Goal: Task Accomplishment & Management: Complete application form

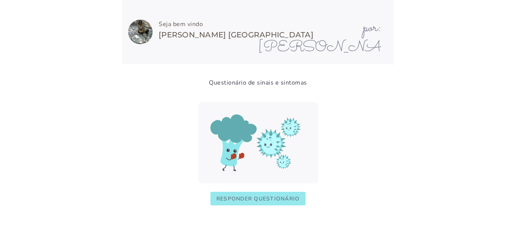
click at [0, 0] on slot "Responder questionário" at bounding box center [0, 0] width 0 height 0
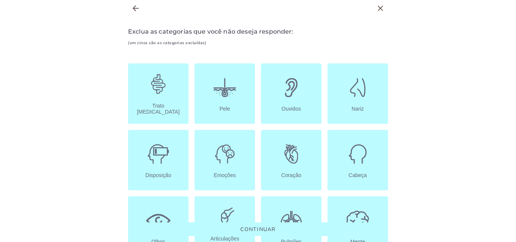
scroll to position [2, 0]
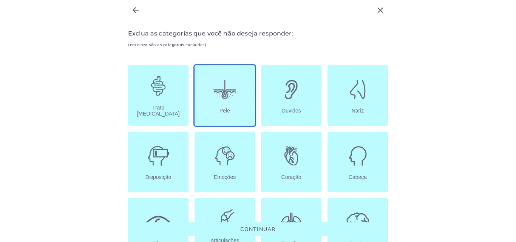
click at [218, 99] on icon at bounding box center [225, 89] width 24 height 24
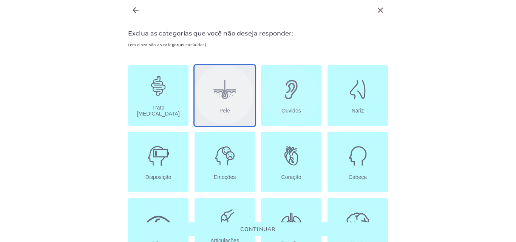
click at [292, 85] on icon at bounding box center [291, 89] width 24 height 24
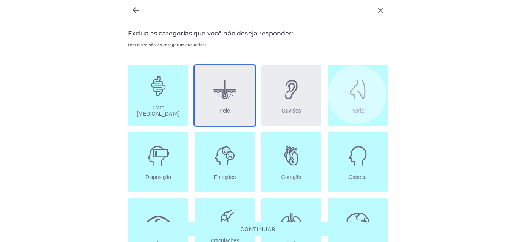
click at [333, 97] on button "Nariz" at bounding box center [358, 95] width 60 height 60
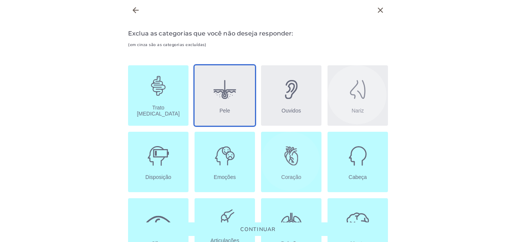
click at [286, 165] on icon at bounding box center [291, 156] width 24 height 24
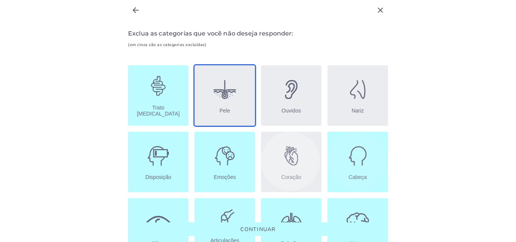
click at [363, 159] on icon at bounding box center [358, 156] width 24 height 24
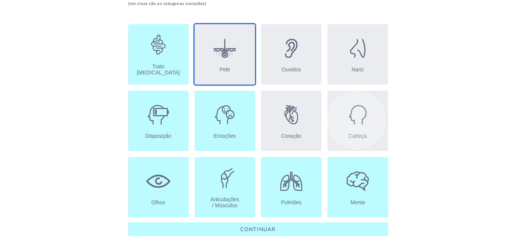
scroll to position [43, 0]
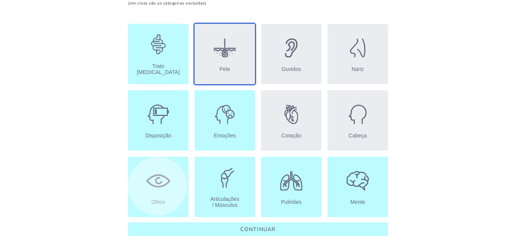
click at [156, 179] on icon at bounding box center [159, 181] width 6 height 6
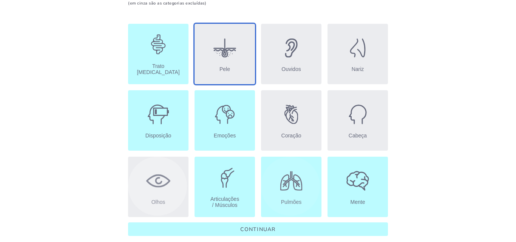
click at [285, 179] on icon at bounding box center [291, 181] width 24 height 24
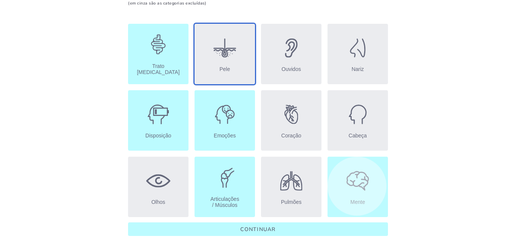
click at [354, 180] on icon at bounding box center [358, 181] width 24 height 24
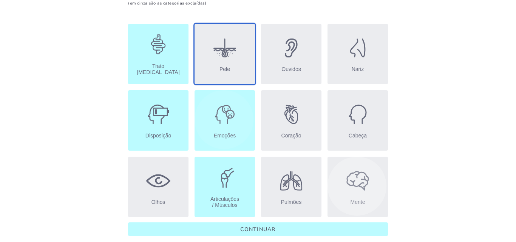
click at [217, 109] on icon at bounding box center [225, 114] width 24 height 24
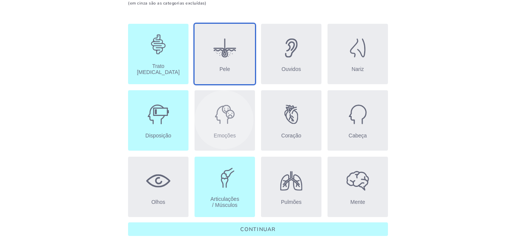
scroll to position [52, 0]
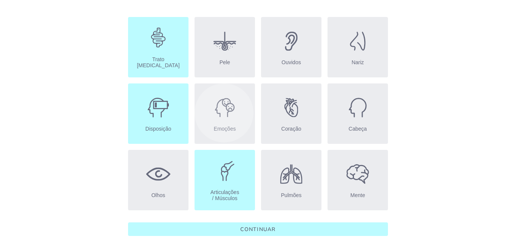
click at [40, 171] on body at bounding box center [258, 121] width 516 height 242
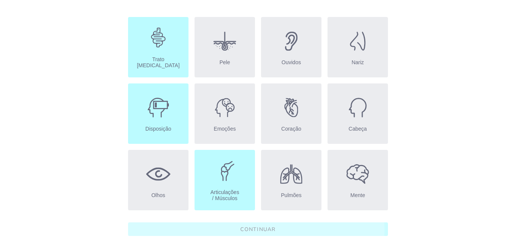
click at [0, 0] on slot "Continuar" at bounding box center [0, 0] width 0 height 0
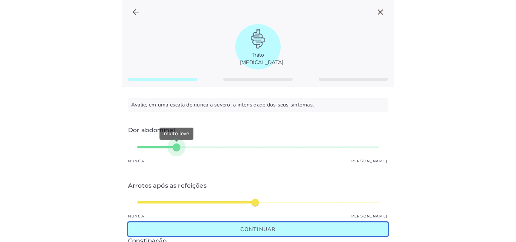
type input "*"
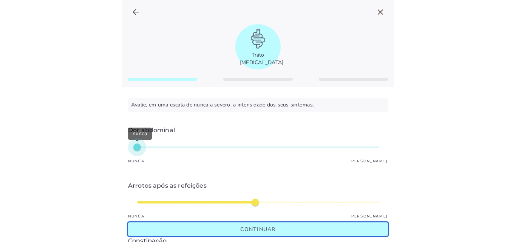
type mwc-slider "1"
click at [138, 148] on div "nunca" at bounding box center [258, 147] width 242 height 18
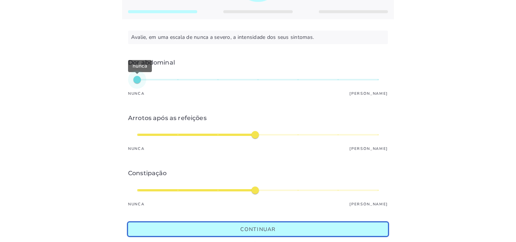
scroll to position [84, 0]
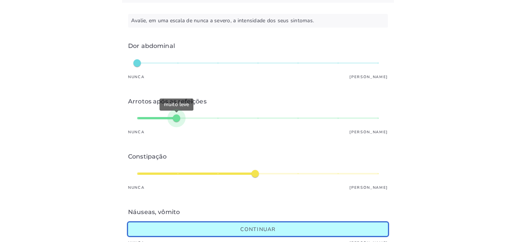
type input "*"
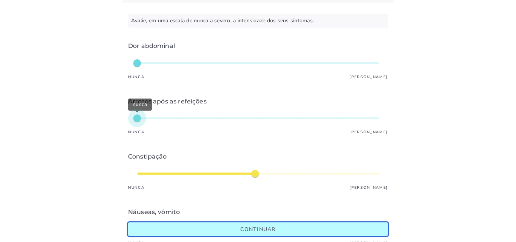
type mwc-slider "1"
click at [138, 122] on div "nunca" at bounding box center [258, 118] width 242 height 18
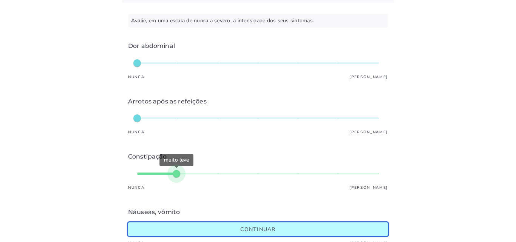
type input "*"
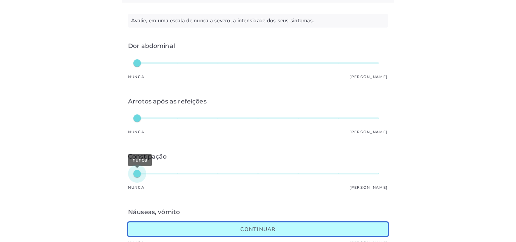
type mwc-slider "1"
click at [138, 170] on div "nunca" at bounding box center [258, 174] width 242 height 18
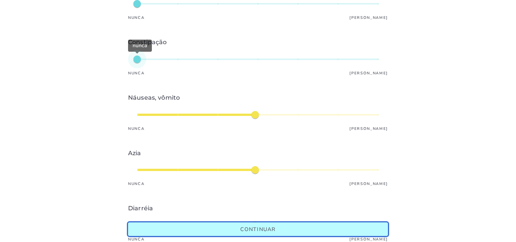
scroll to position [202, 0]
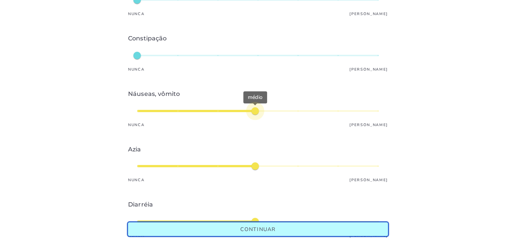
type input "*"
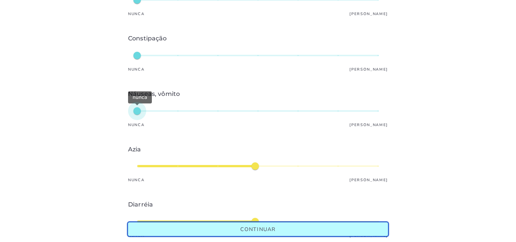
type mwc-slider "1"
click at [137, 115] on div "nunca" at bounding box center [258, 111] width 242 height 18
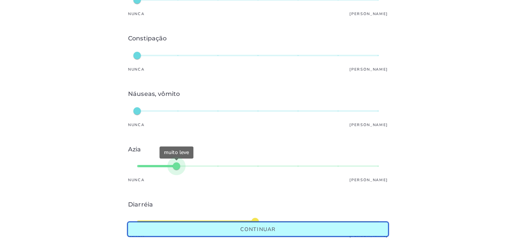
type input "*"
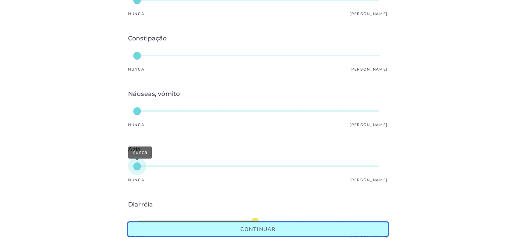
type mwc-slider "1"
click at [150, 163] on div "nunca" at bounding box center [258, 166] width 242 height 18
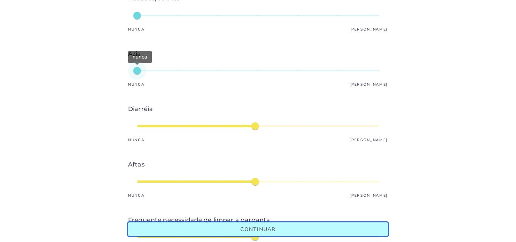
scroll to position [304, 0]
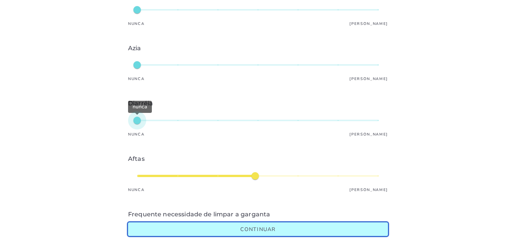
type input "*"
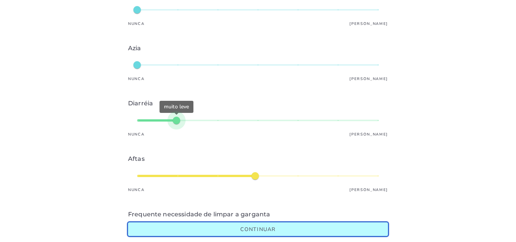
type mwc-slider "2"
click at [159, 122] on div "muito leve" at bounding box center [258, 120] width 242 height 18
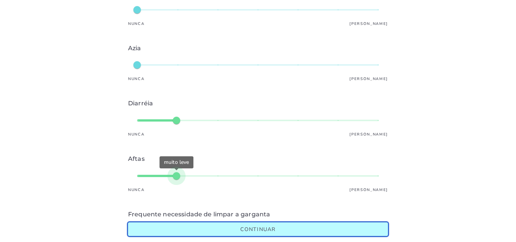
type input "*"
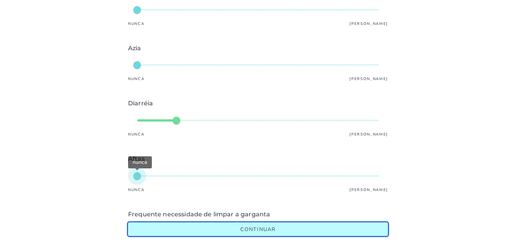
type mwc-slider "1"
click at [142, 175] on div "nunca" at bounding box center [258, 176] width 242 height 18
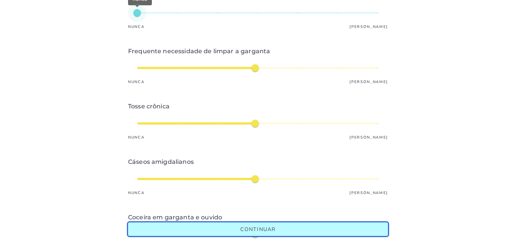
scroll to position [474, 0]
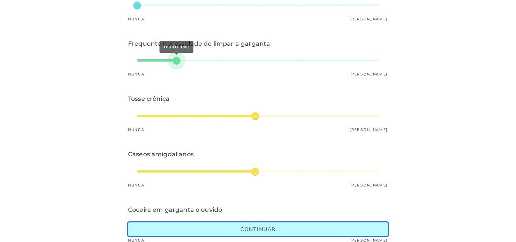
type input "*"
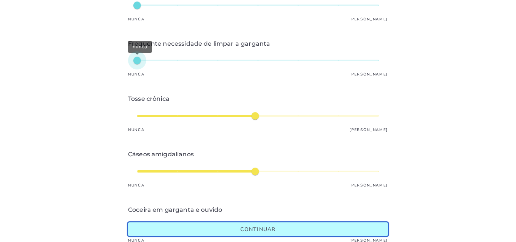
type mwc-slider "1"
click at [147, 59] on div "nunca" at bounding box center [258, 60] width 242 height 18
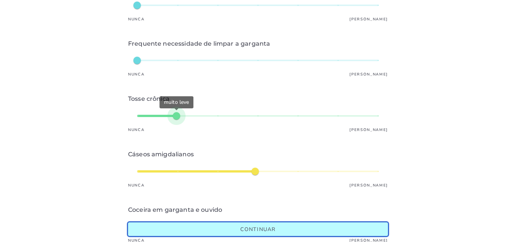
type input "*"
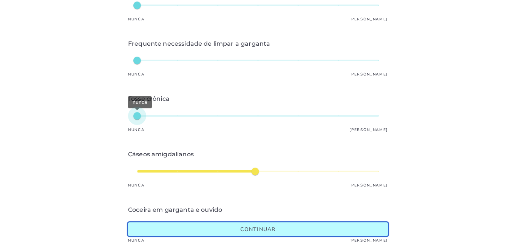
type mwc-slider "1"
click at [137, 117] on div "nunca" at bounding box center [258, 116] width 242 height 18
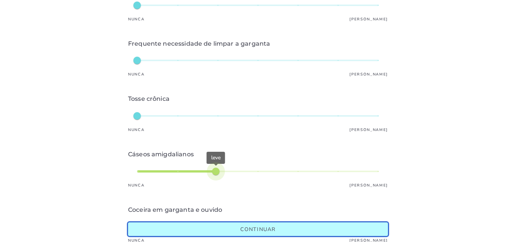
type input "*"
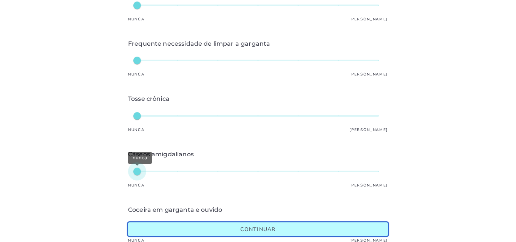
type mwc-slider "1"
click at [145, 167] on div "nunca" at bounding box center [258, 171] width 242 height 18
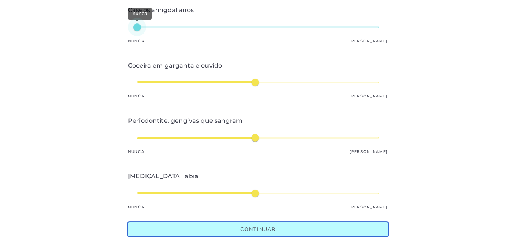
scroll to position [624, 0]
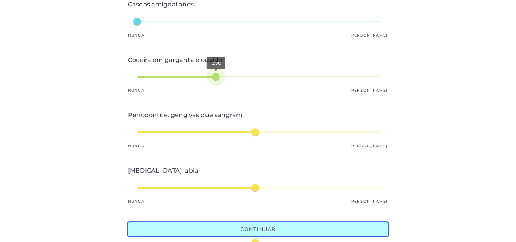
type input "*"
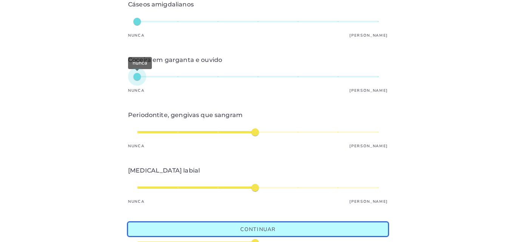
type mwc-slider "1"
click at [137, 72] on div "nunca" at bounding box center [258, 77] width 242 height 18
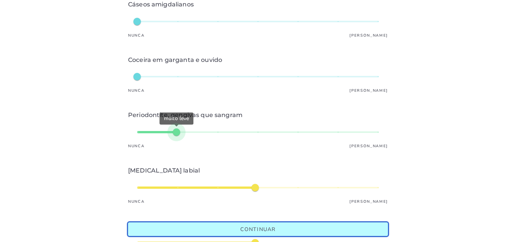
type input "*"
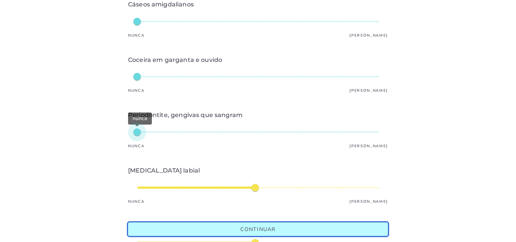
type mwc-slider "1"
click at [137, 132] on div "nunca" at bounding box center [258, 132] width 242 height 18
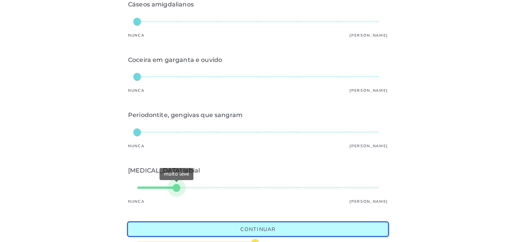
type input "*"
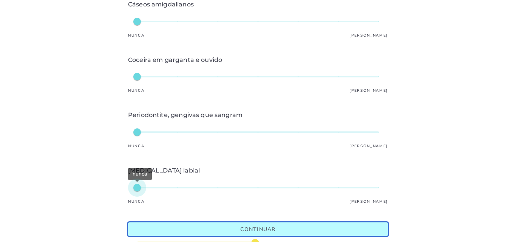
type mwc-slider "1"
click at [138, 185] on div "nunca" at bounding box center [258, 188] width 242 height 18
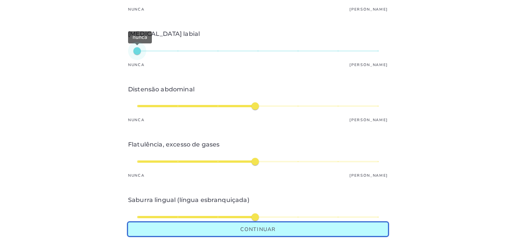
scroll to position [763, 0]
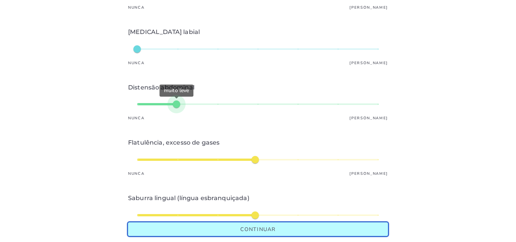
type input "*"
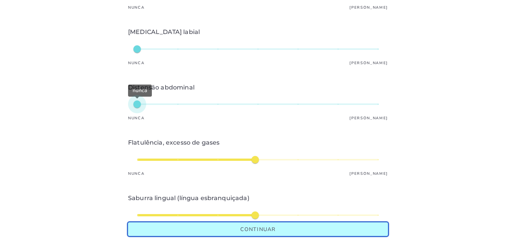
type mwc-slider "1"
click at [140, 104] on div "nunca" at bounding box center [258, 104] width 242 height 18
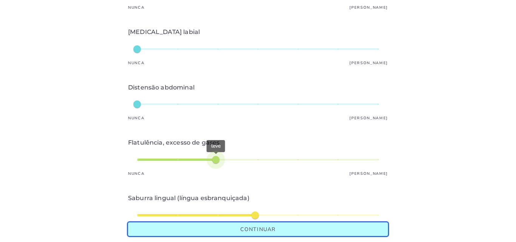
type input "*"
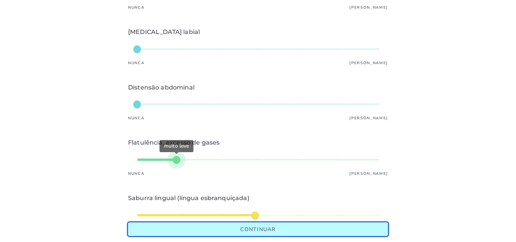
type mwc-slider "2"
click at [191, 155] on div "muito leve" at bounding box center [258, 160] width 242 height 18
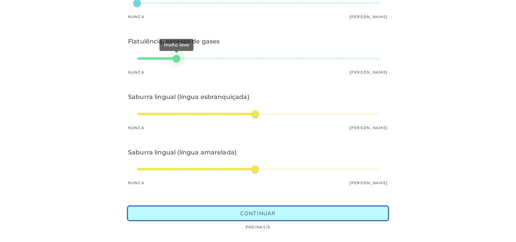
scroll to position [870, 0]
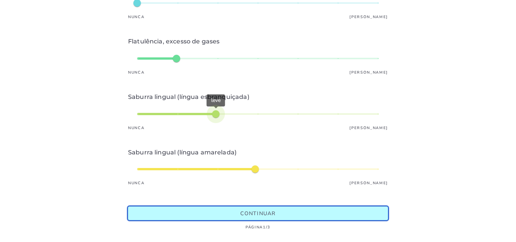
type input "*"
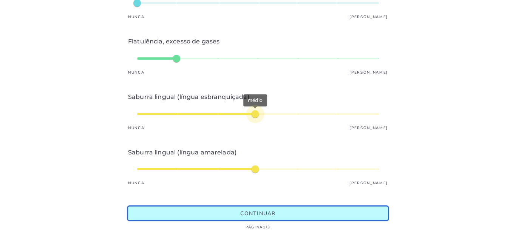
click at [239, 110] on div "médio" at bounding box center [258, 114] width 242 height 18
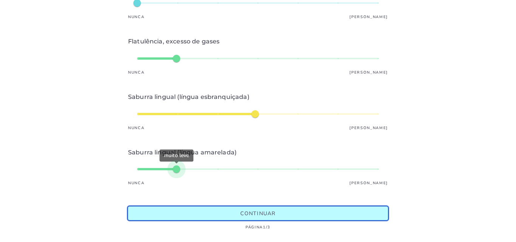
type input "*"
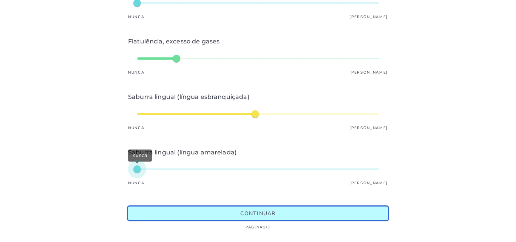
type mwc-slider "1"
click at [141, 160] on div "nunca" at bounding box center [258, 169] width 242 height 18
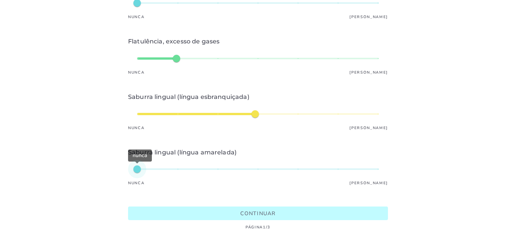
click at [0, 0] on slot "Continuar" at bounding box center [0, 0] width 0 height 0
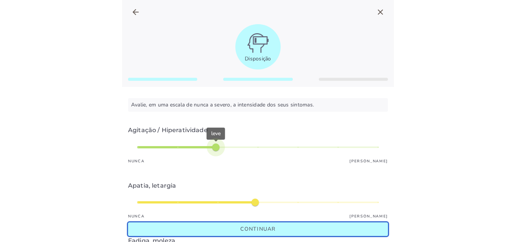
type input "*"
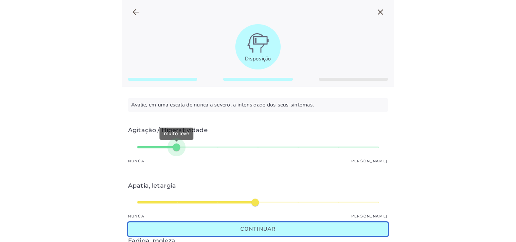
type mwc-slider "2"
click at [158, 148] on div "muito leve" at bounding box center [258, 147] width 242 height 18
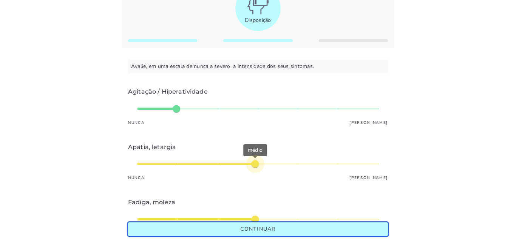
type input "*"
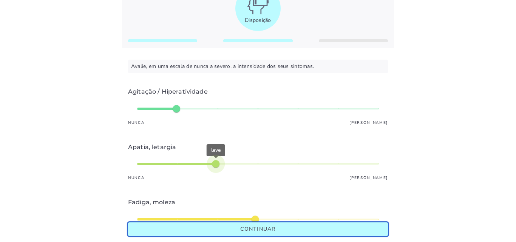
type mwc-slider "3"
click at [229, 168] on div "leve" at bounding box center [258, 164] width 242 height 18
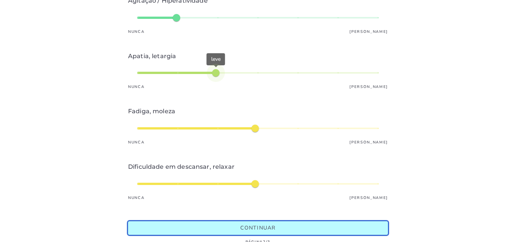
scroll to position [150, 0]
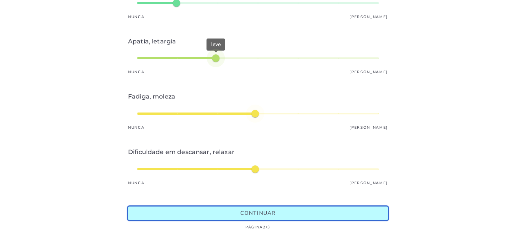
type input "*"
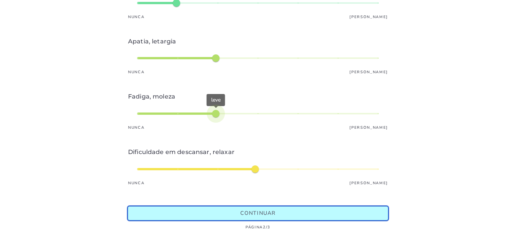
type mwc-slider "3"
click at [218, 107] on div "leve" at bounding box center [258, 114] width 242 height 18
type input "*"
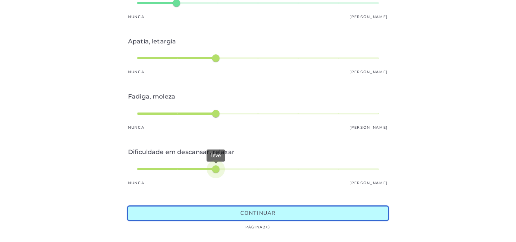
type mwc-slider "3"
click at [210, 162] on div "leve" at bounding box center [258, 169] width 242 height 18
click at [229, 162] on div "leve" at bounding box center [258, 169] width 242 height 18
type input "*"
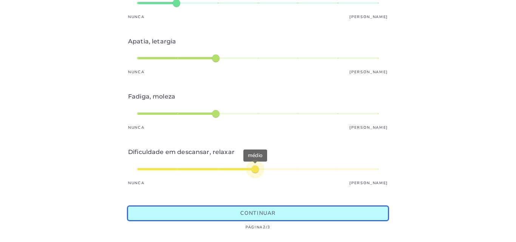
type mwc-slider "4"
click at [246, 162] on div "médio" at bounding box center [258, 169] width 242 height 18
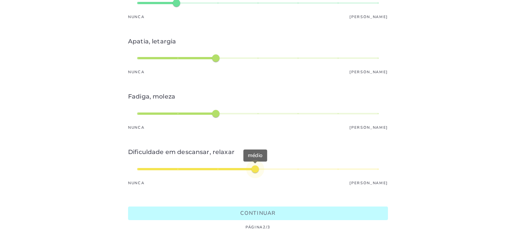
click at [0, 0] on slot "Continuar" at bounding box center [0, 0] width 0 height 0
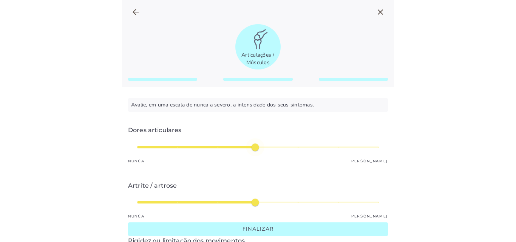
click at [254, 146] on div "médio" at bounding box center [258, 147] width 242 height 18
type input "*"
type mwc-slider "5"
click at [277, 204] on div "intenso" at bounding box center [258, 202] width 242 height 18
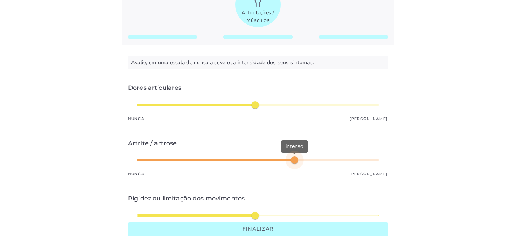
scroll to position [43, 0]
type input "*"
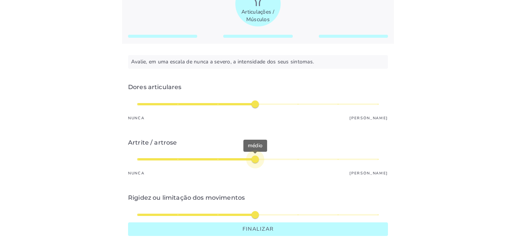
type mwc-slider "4"
click at [270, 158] on div "médio" at bounding box center [258, 159] width 242 height 18
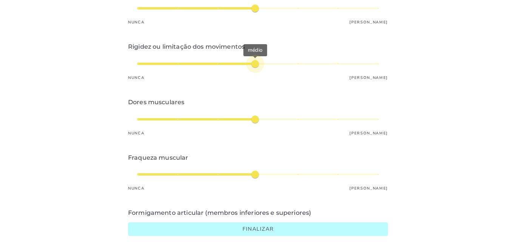
type input "*"
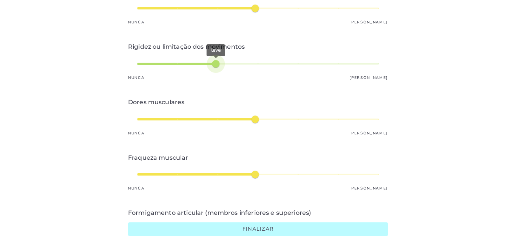
type mwc-slider "3"
click at [226, 68] on div "leve" at bounding box center [258, 64] width 242 height 18
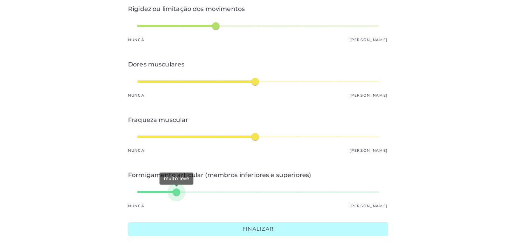
type input "*"
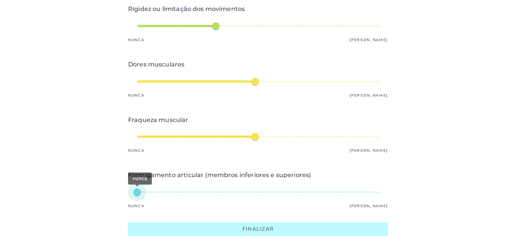
type mwc-slider "1"
click at [137, 196] on div "nunca" at bounding box center [258, 192] width 242 height 18
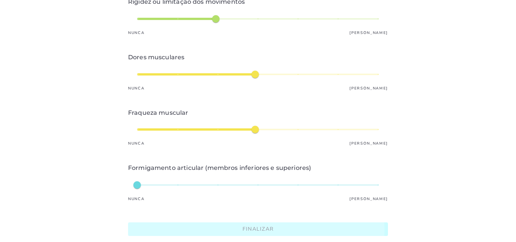
click at [0, 0] on slot "Finalizar" at bounding box center [0, 0] width 0 height 0
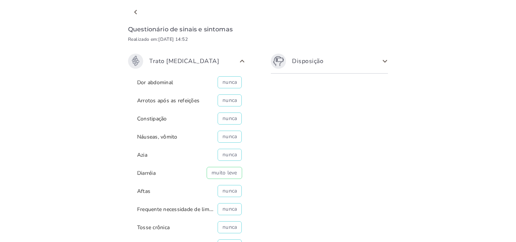
click at [379, 61] on span at bounding box center [385, 61] width 12 height 12
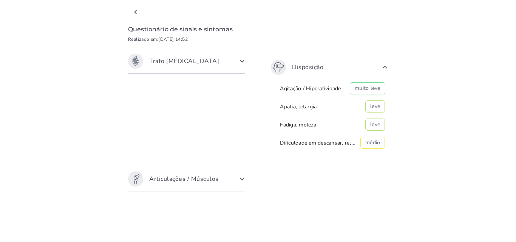
click at [243, 177] on span at bounding box center [242, 179] width 12 height 12
